Goal: Task Accomplishment & Management: Use online tool/utility

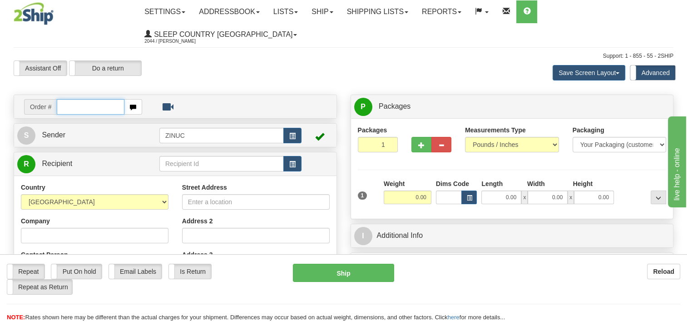
paste input "1031704"
type input "1031704"
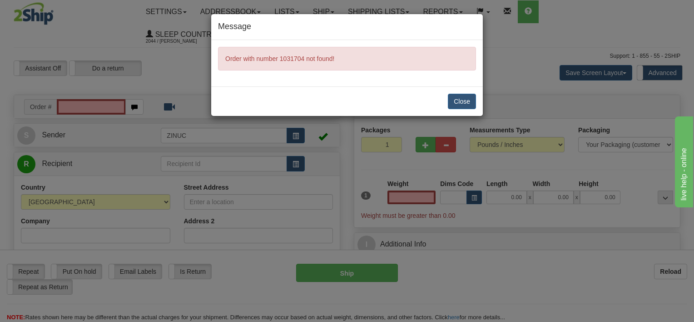
type input "0.00"
click at [460, 99] on button "Close" at bounding box center [462, 101] width 28 height 15
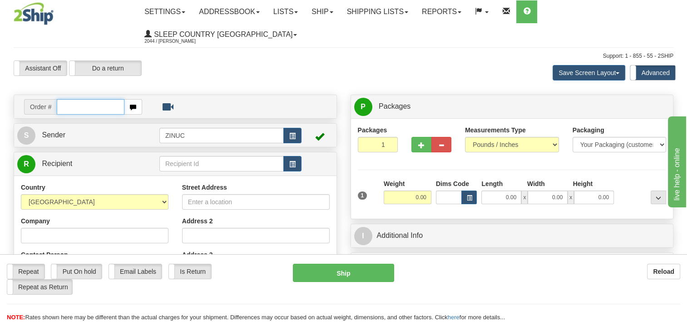
paste input "1031704"
type input "1031705"
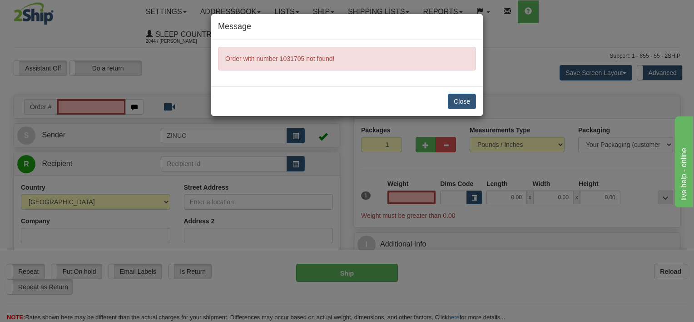
type input "0.00"
click at [466, 94] on button "Close" at bounding box center [462, 101] width 28 height 15
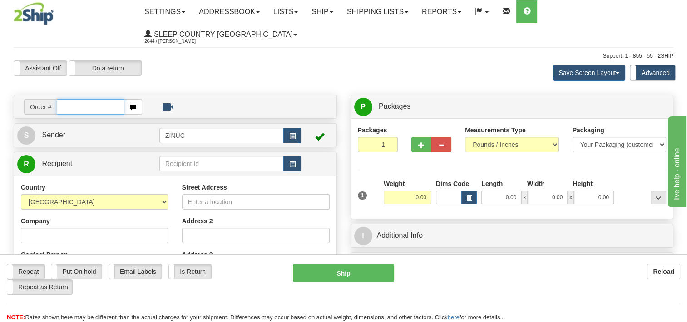
paste input "17641"
type input "17641"
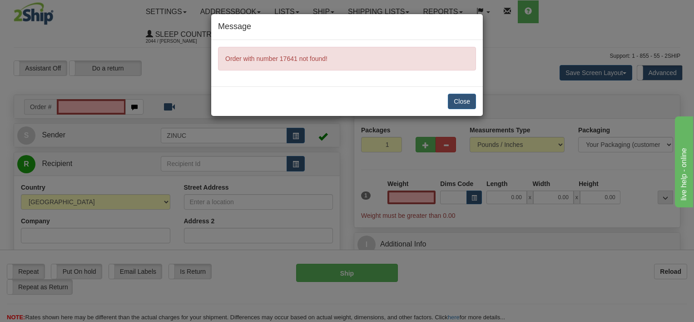
type input "0.00"
click at [454, 92] on div "Close" at bounding box center [347, 101] width 272 height 30
click at [454, 100] on button "Close" at bounding box center [462, 101] width 28 height 15
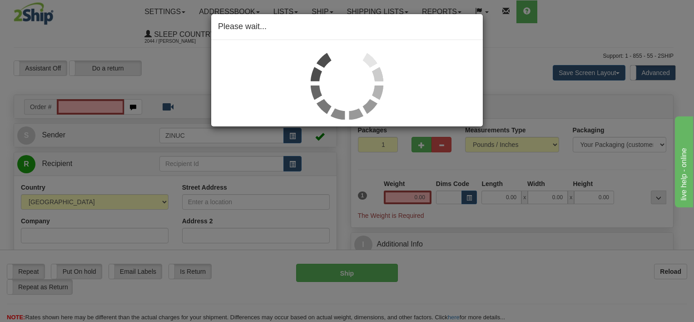
click at [93, 81] on div "Please wait..." at bounding box center [347, 161] width 694 height 322
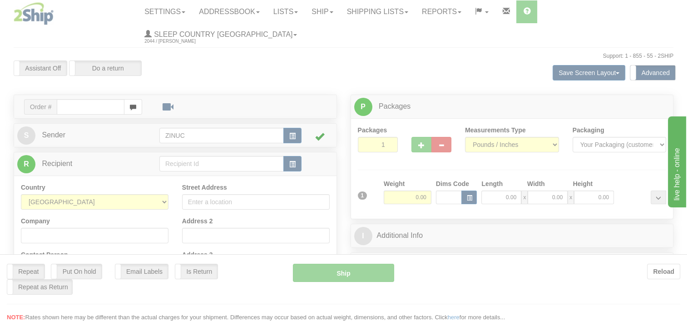
click at [70, 87] on div at bounding box center [343, 161] width 687 height 322
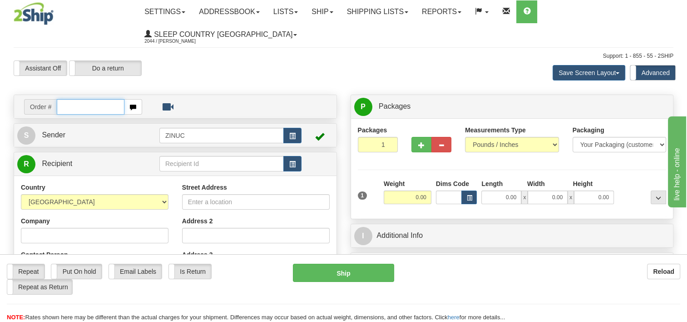
click at [80, 99] on input "text" at bounding box center [90, 106] width 67 height 15
paste input "17641"
type input "17640"
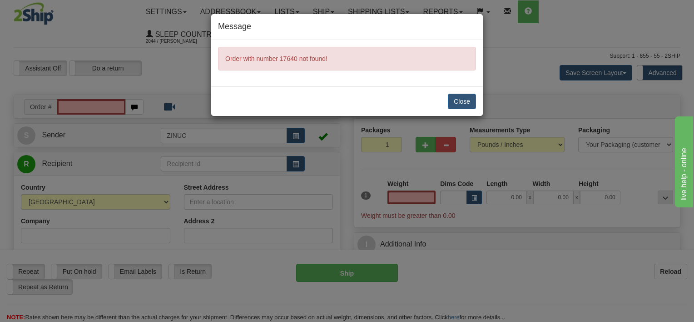
type input "0.00"
click at [459, 95] on button "Close" at bounding box center [462, 101] width 28 height 15
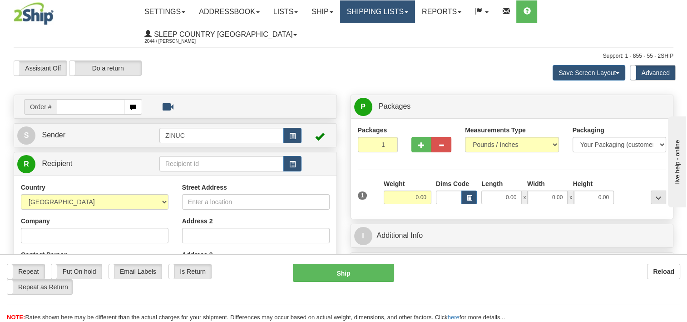
click at [352, 13] on link "Shipping lists" at bounding box center [377, 11] width 75 height 23
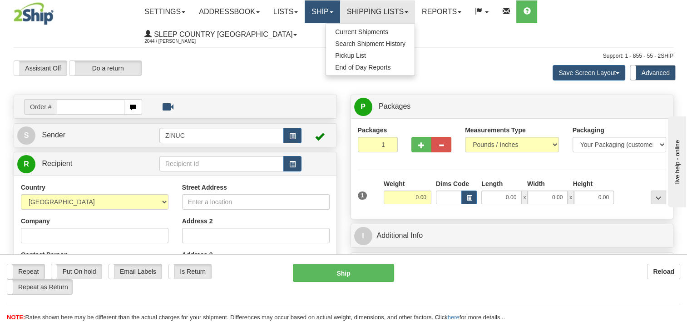
click at [338, 13] on link "Ship" at bounding box center [322, 11] width 35 height 23
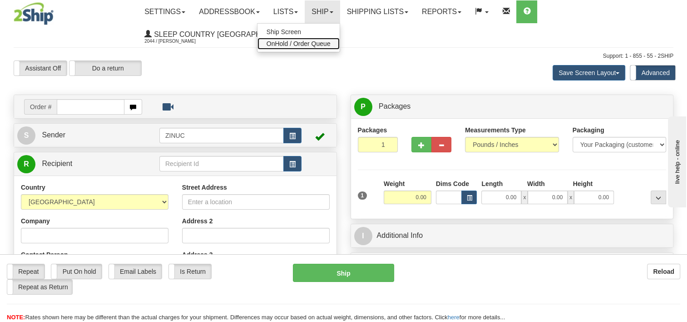
click at [324, 45] on span "OnHold / Order Queue" at bounding box center [299, 43] width 64 height 7
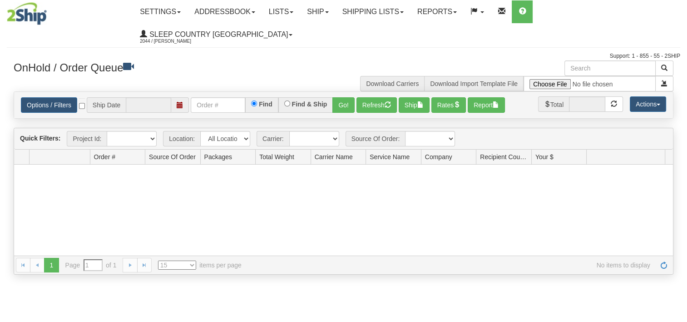
type input "[DATE]"
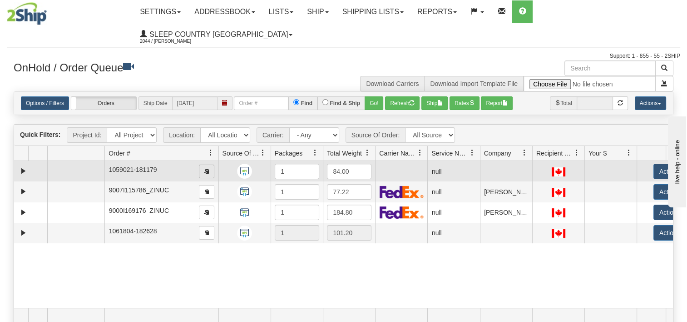
drag, startPoint x: 160, startPoint y: 129, endPoint x: 206, endPoint y: 144, distance: 48.8
click at [206, 144] on div "Quick Filters: Project Id: All Projects Location: All Locations ZINUC Carrier: …" at bounding box center [344, 234] width 660 height 220
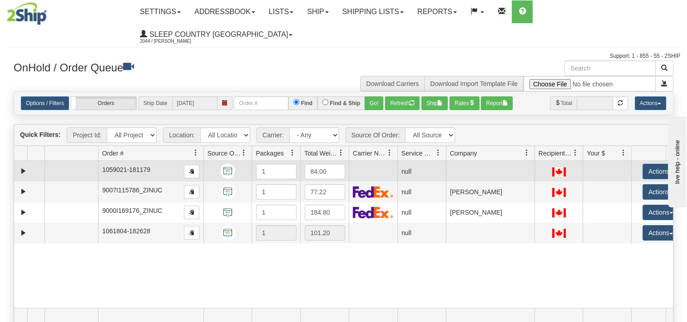
drag, startPoint x: 496, startPoint y: 137, endPoint x: 530, endPoint y: 144, distance: 34.3
click at [530, 144] on div "Quick Filters: Project Id: All Projects Location: All Locations ZINUC Carrier: …" at bounding box center [344, 234] width 660 height 220
